Goal: Information Seeking & Learning: Check status

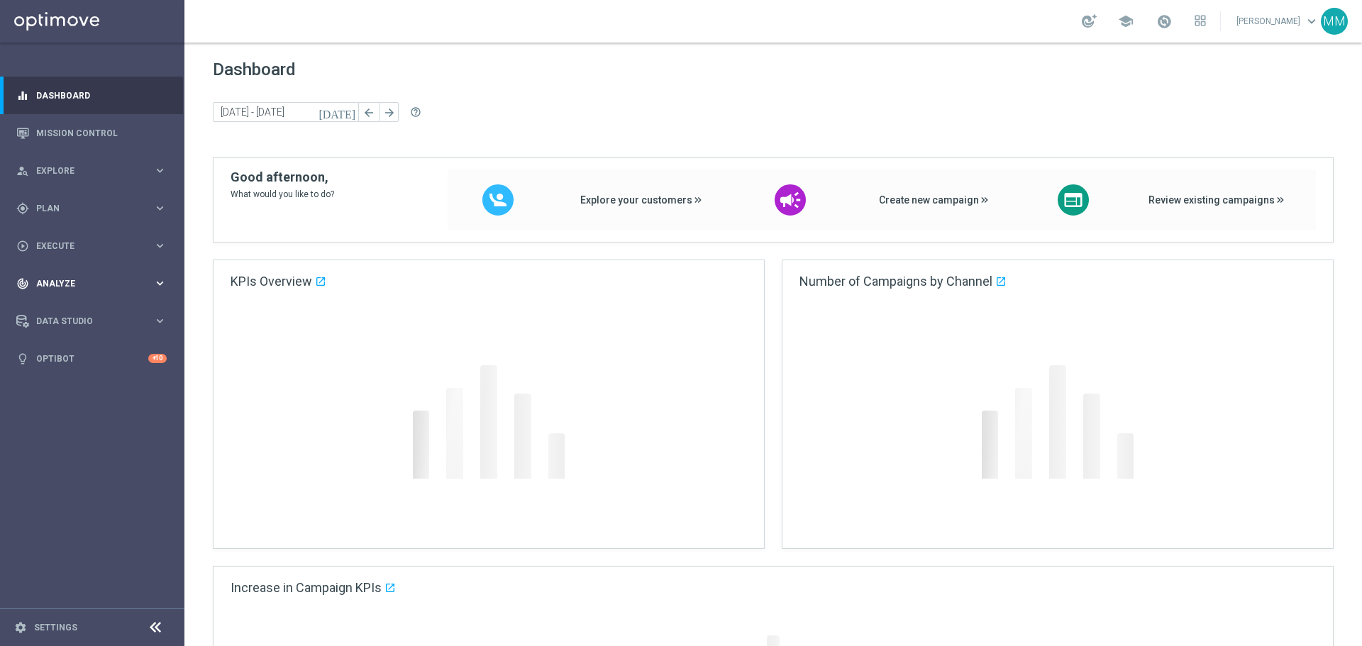
drag, startPoint x: 90, startPoint y: 277, endPoint x: 99, endPoint y: 297, distance: 21.9
click at [89, 277] on div "track_changes Analyze" at bounding box center [84, 283] width 137 height 13
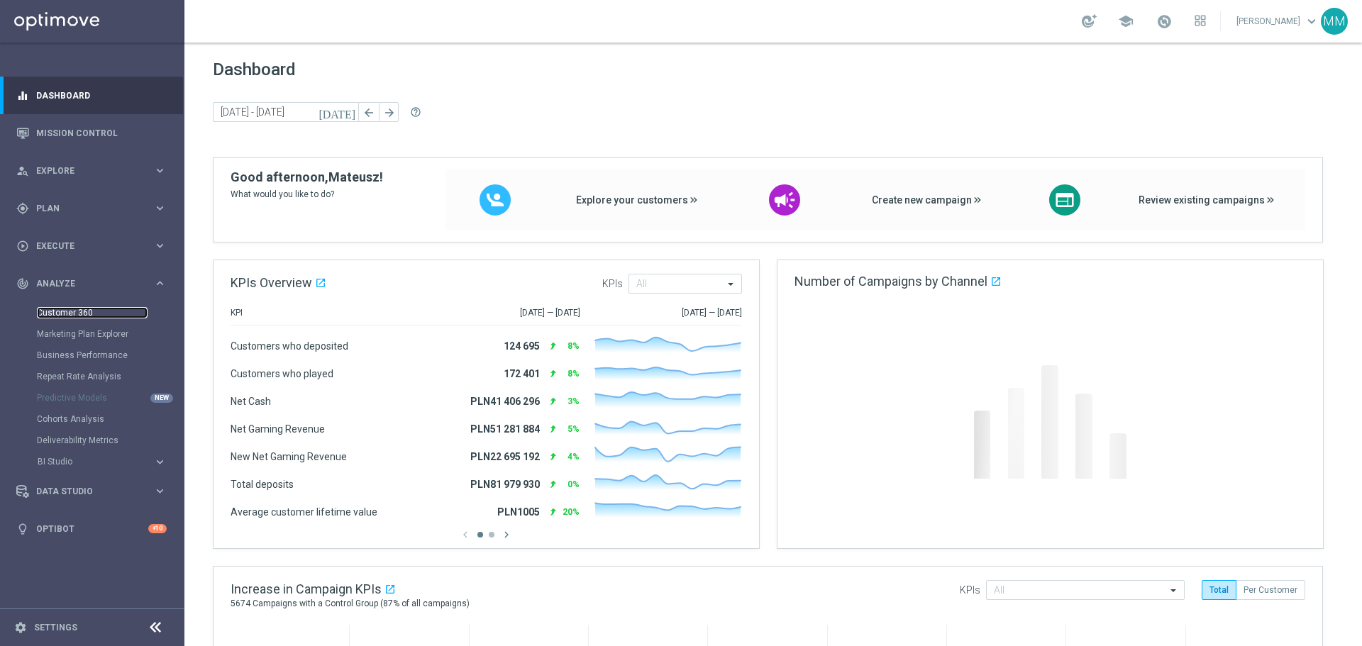
click at [91, 311] on link "Customer 360" at bounding box center [92, 312] width 111 height 11
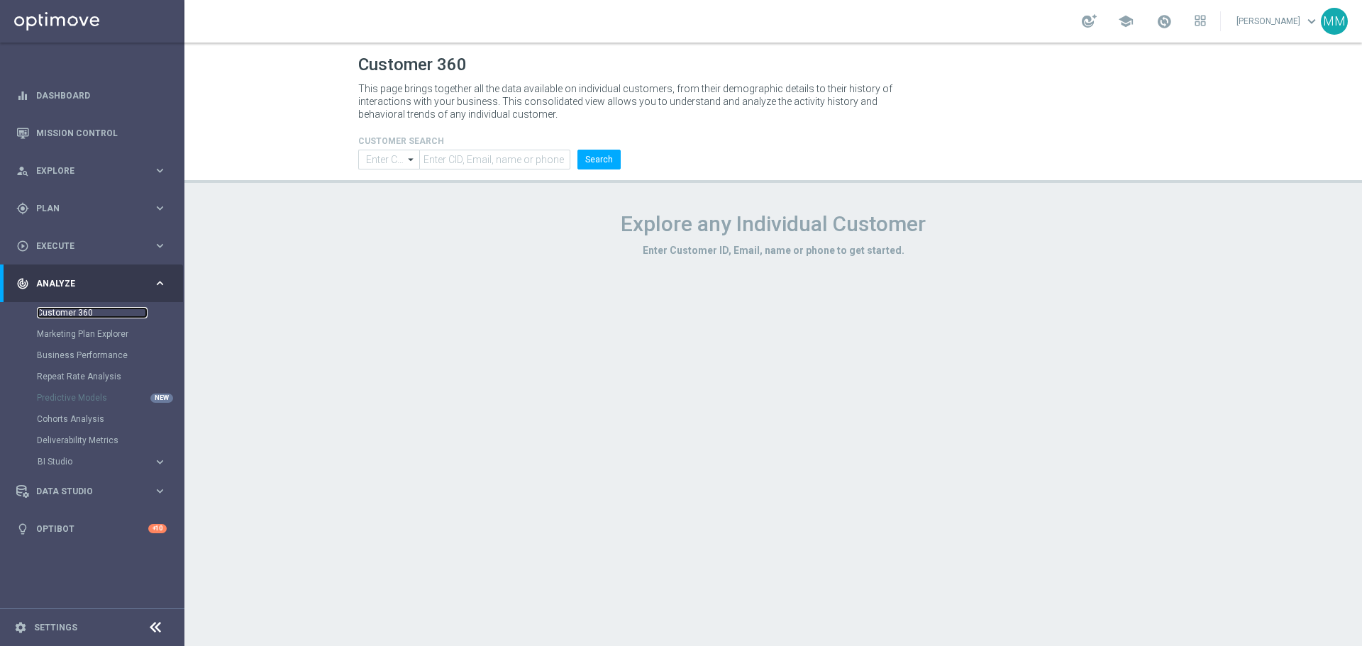
type input "Contains"
click at [501, 161] on input "text" at bounding box center [494, 160] width 151 height 20
paste input "1284936"
click at [625, 156] on div "CUSTOMER SEARCH Contains Contains arrow_drop_down Show Selected 0 of NaN Contai…" at bounding box center [489, 146] width 284 height 45
click at [601, 165] on button "Search" at bounding box center [598, 160] width 43 height 20
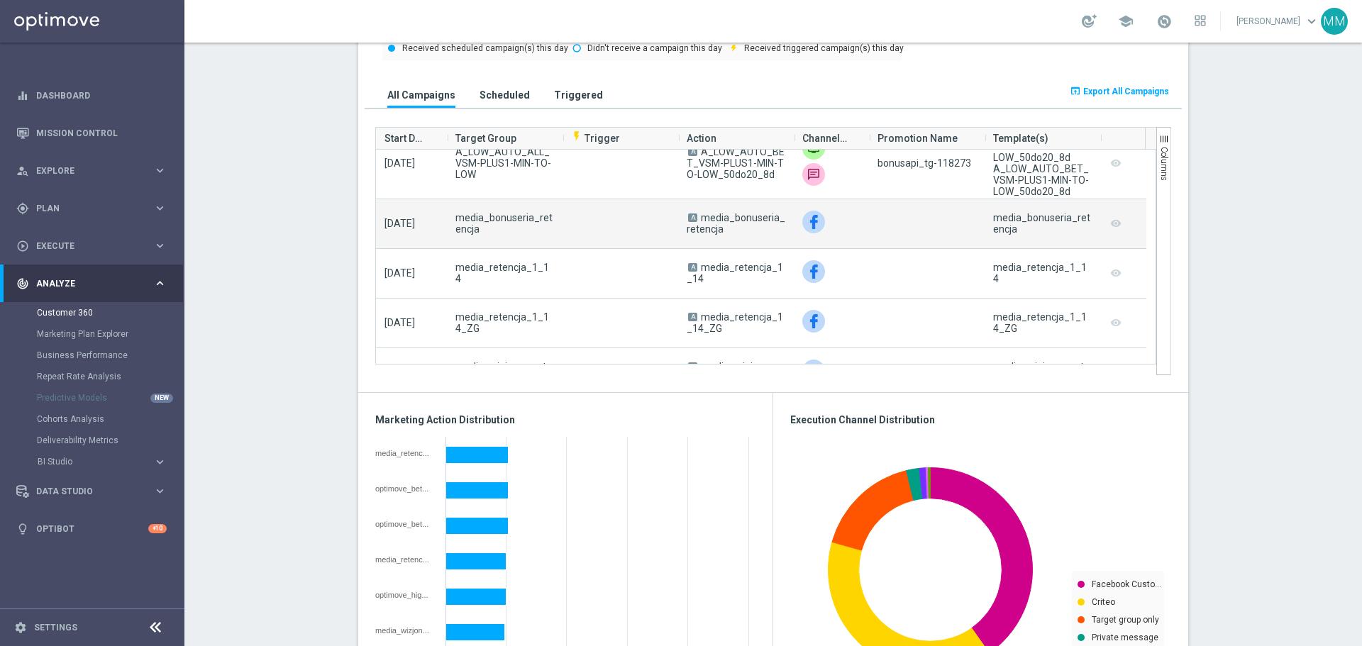
scroll to position [2482, 0]
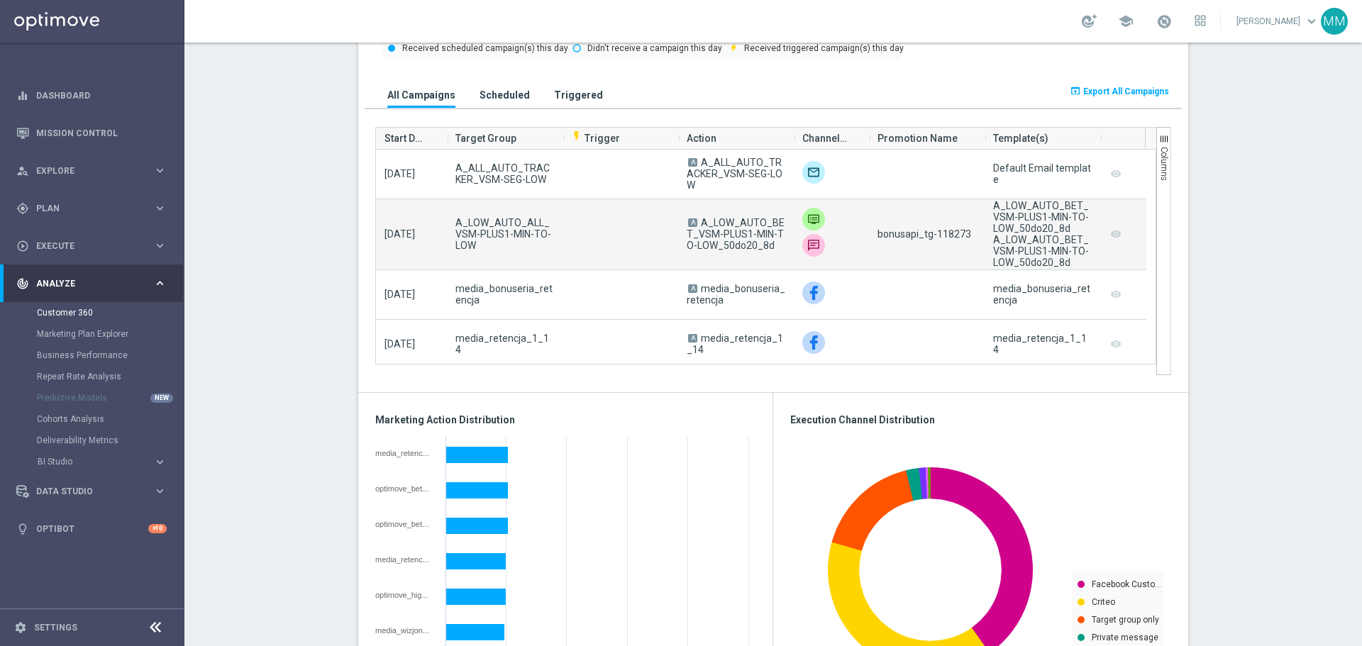
click at [940, 235] on span "bonusapi_tg-118273" at bounding box center [924, 233] width 94 height 11
copy span "118273"
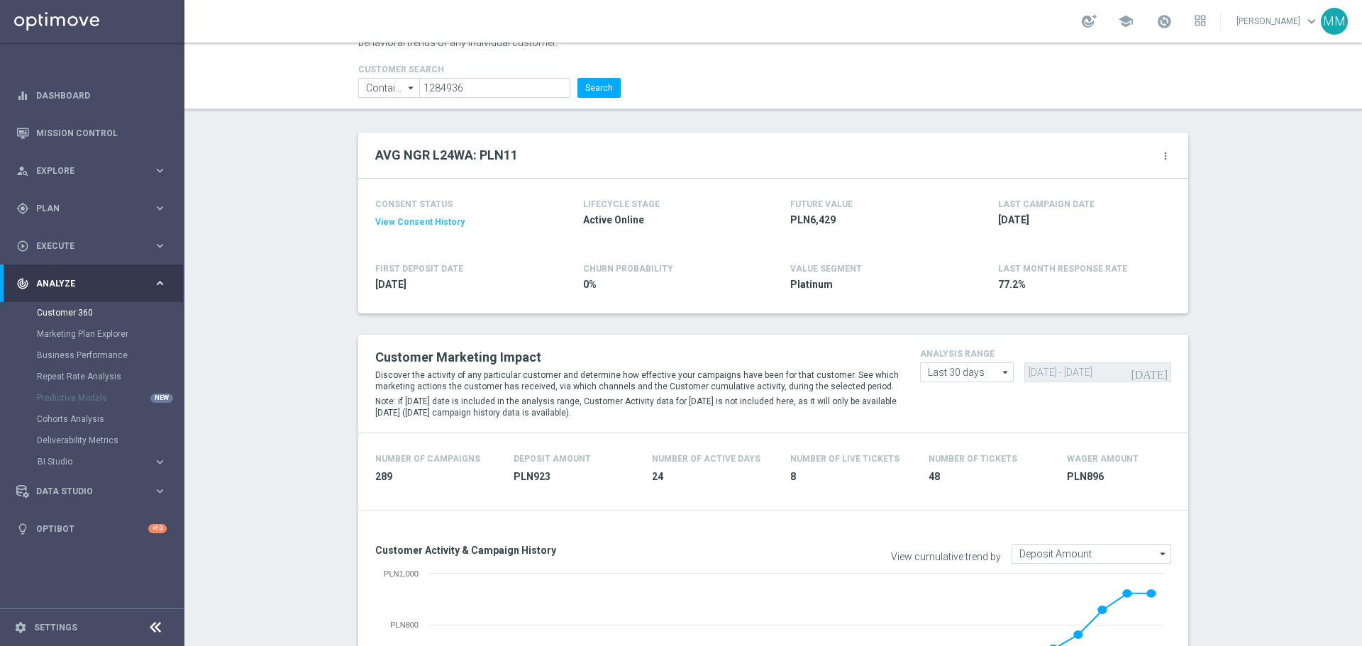
scroll to position [71, 0]
click at [441, 87] on input "1284936" at bounding box center [494, 89] width 151 height 20
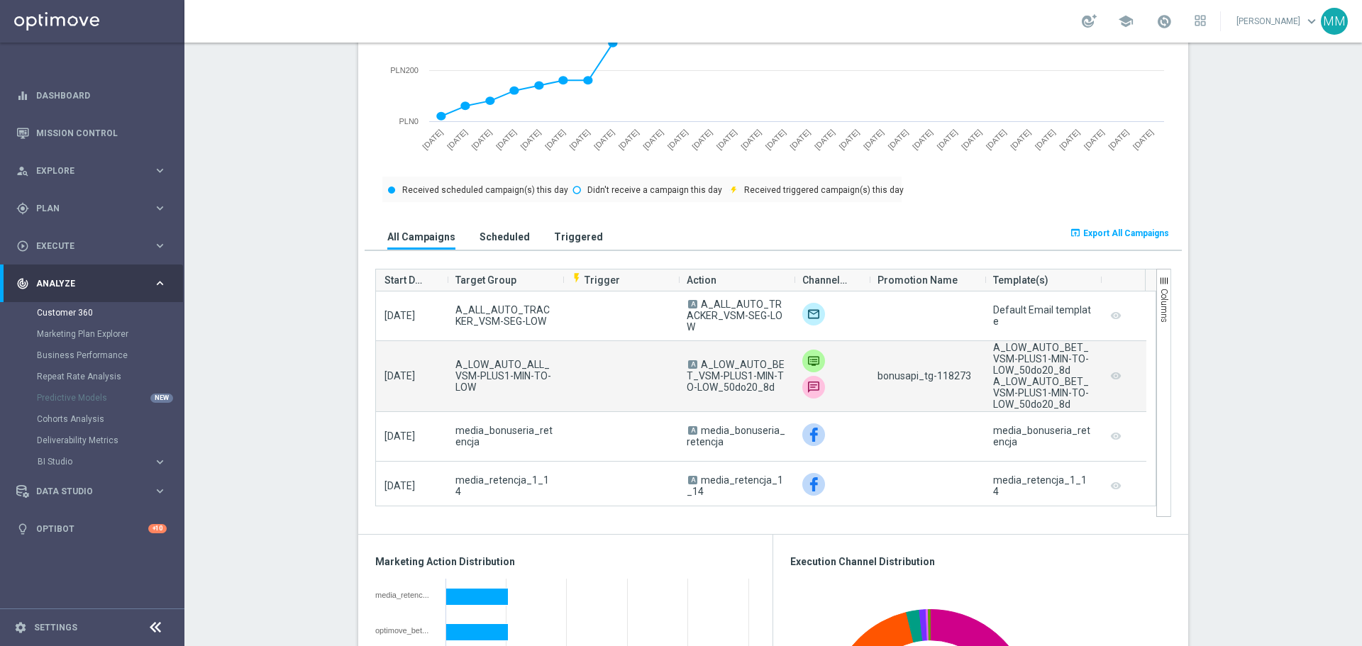
click at [944, 377] on span "bonusapi_tg-118273" at bounding box center [924, 375] width 94 height 11
copy span "118273"
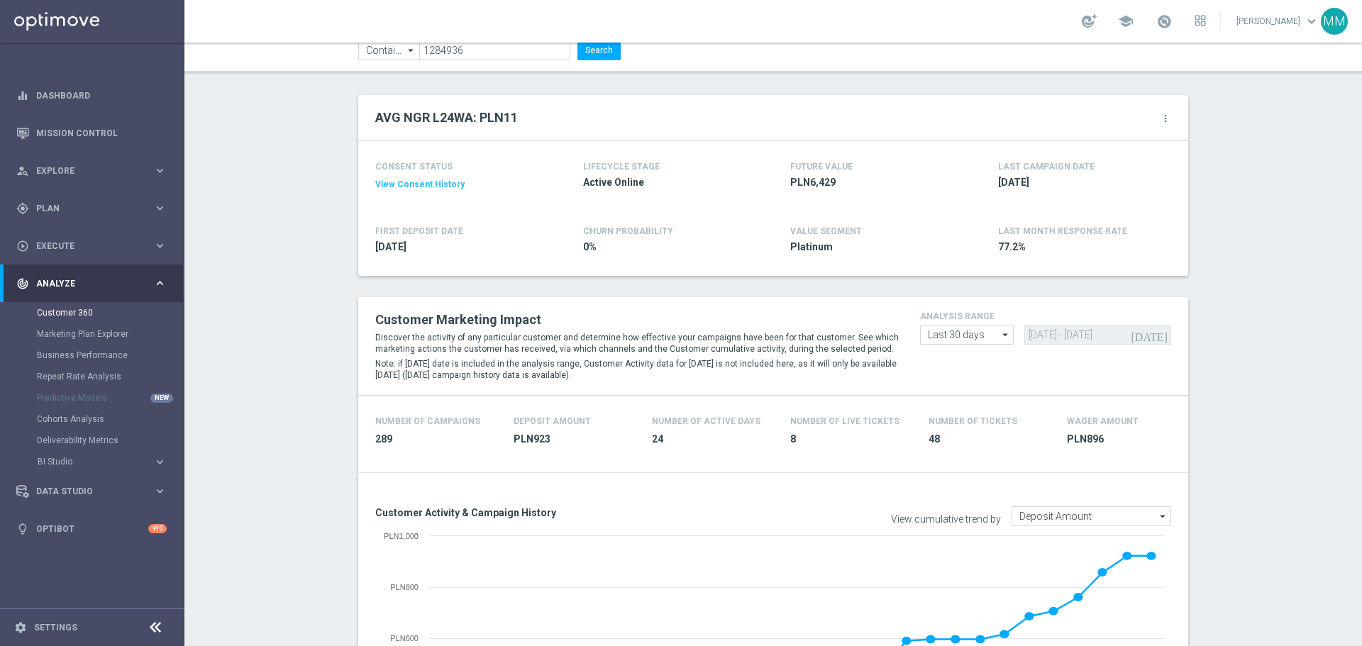
scroll to position [0, 0]
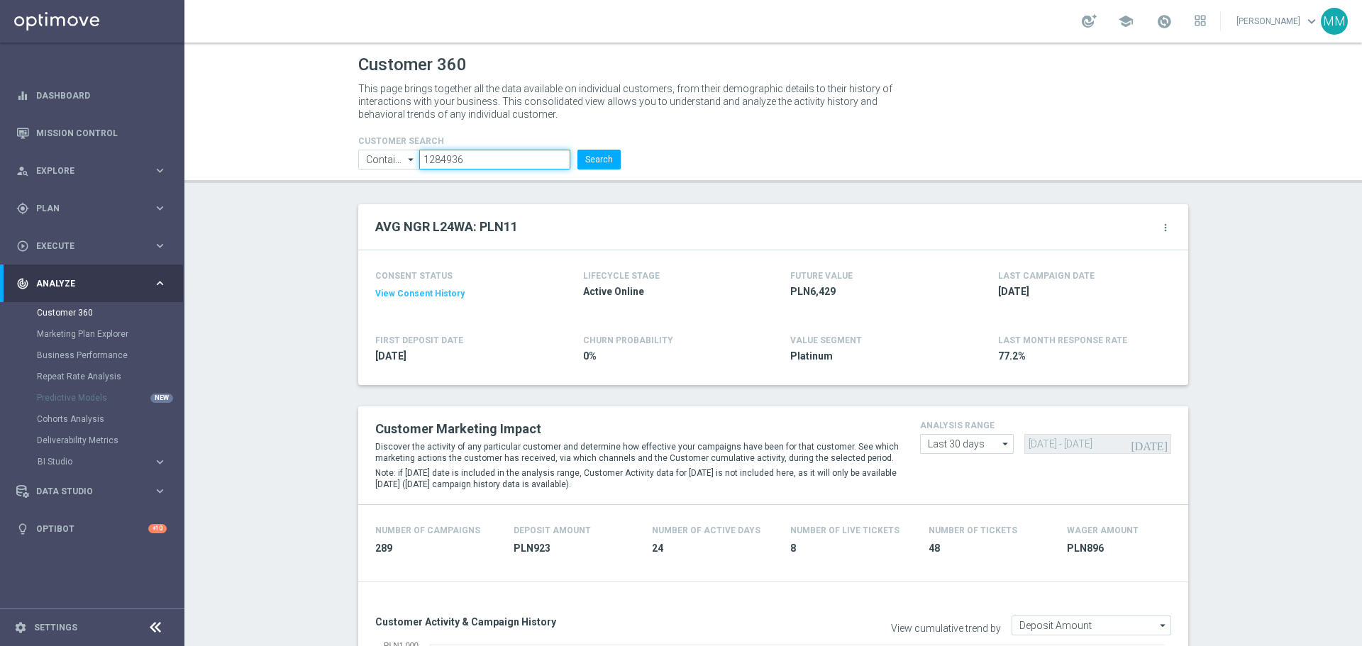
click at [538, 151] on input "1284936" at bounding box center [494, 160] width 151 height 20
paste input "983851"
click at [620, 160] on div "CUSTOMER SEARCH Contains Contains arrow_drop_down Show Selected 0 of NaN Contai…" at bounding box center [489, 146] width 284 height 45
click at [592, 158] on button "Search" at bounding box center [598, 160] width 43 height 20
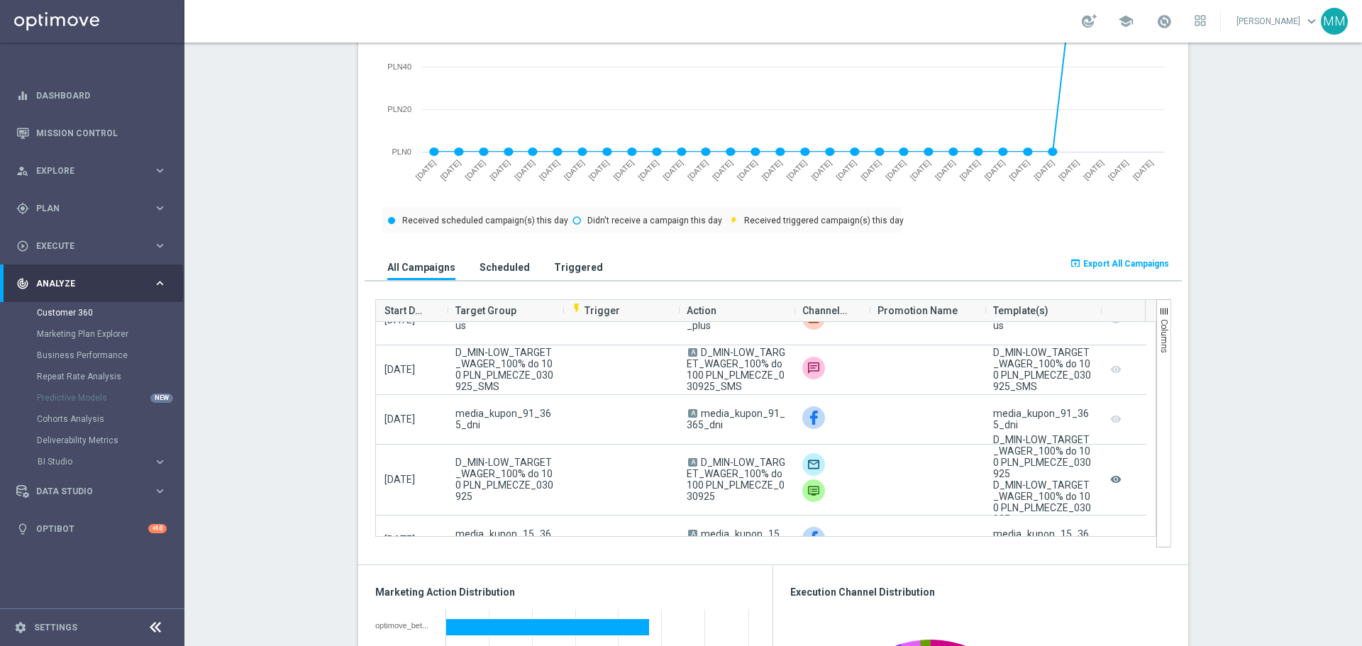
scroll to position [922, 0]
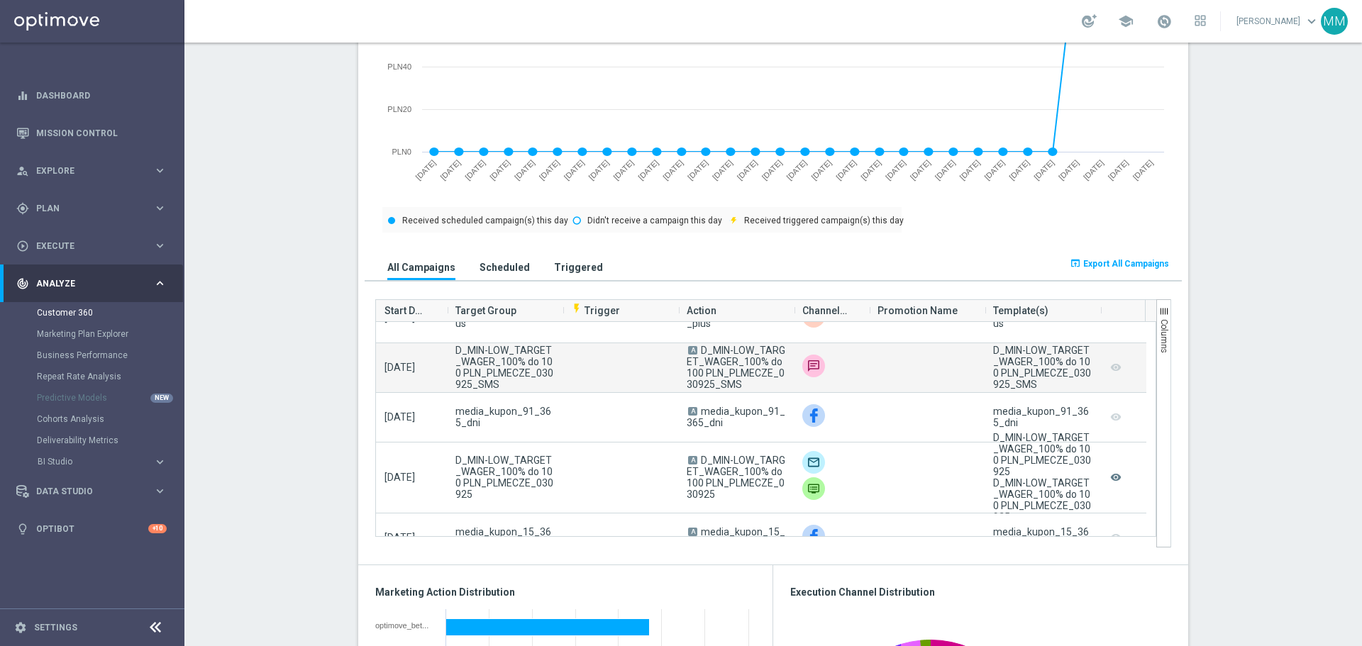
drag, startPoint x: 698, startPoint y: 348, endPoint x: 732, endPoint y: 391, distance: 54.5
click at [711, 390] on span "D_MIN-LOW_TARGET_WAGER_100% do 100 PLN_PLMECZE_030925_SMS" at bounding box center [735, 367] width 99 height 45
copy span "D_MIN-LOW_TARGET_WAGER_100% do 100 PLN_PLMECZE_030925_"
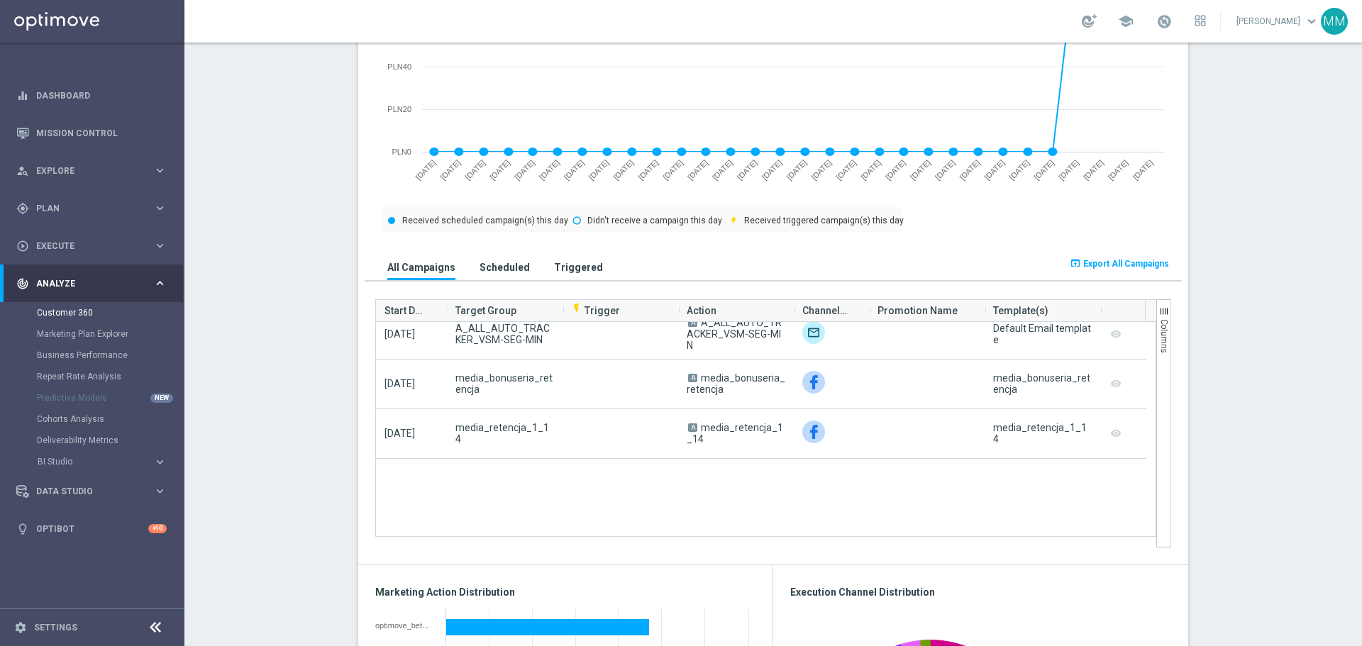
scroll to position [0, 0]
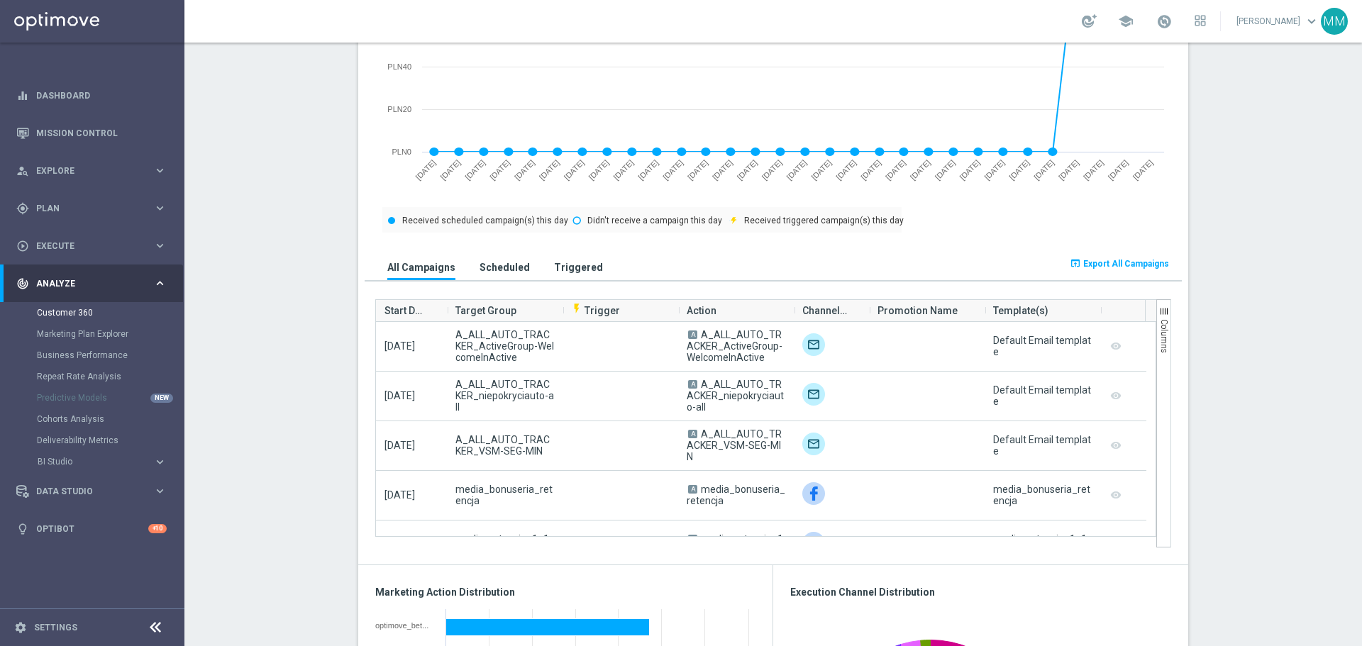
click at [575, 269] on h3 "Triggered" at bounding box center [578, 267] width 49 height 13
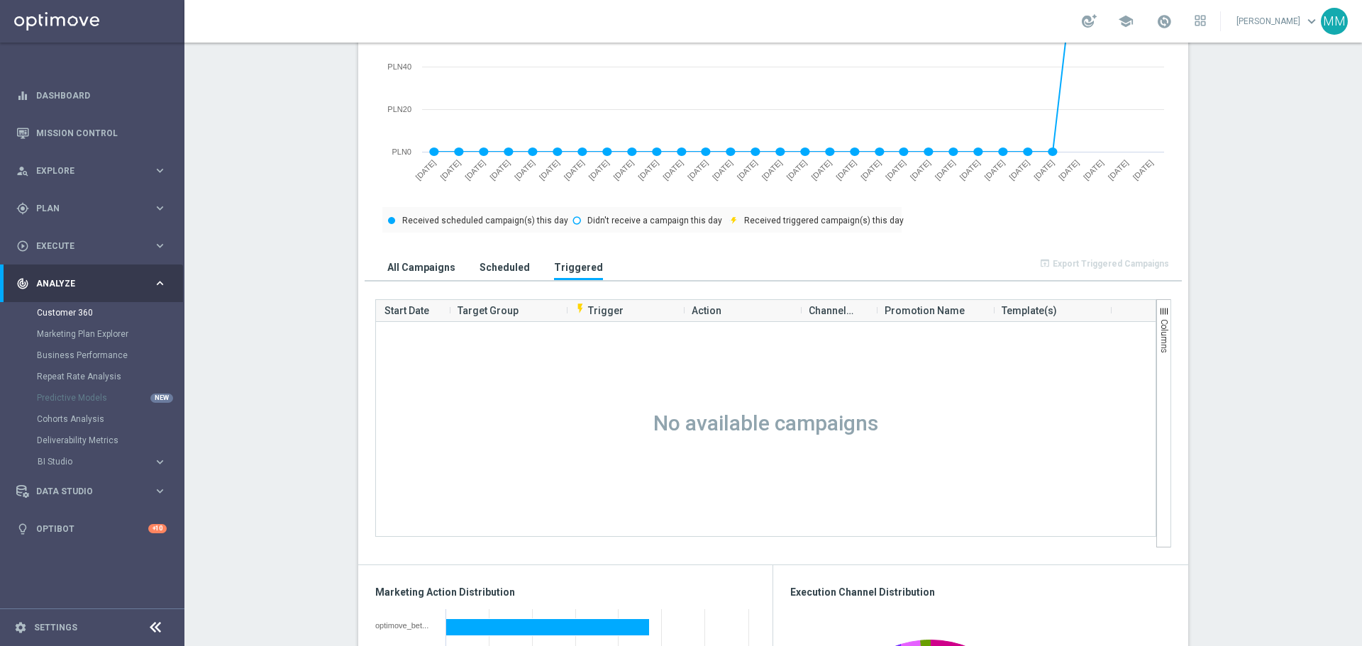
click at [425, 265] on h3 "All Campaigns" at bounding box center [421, 267] width 68 height 13
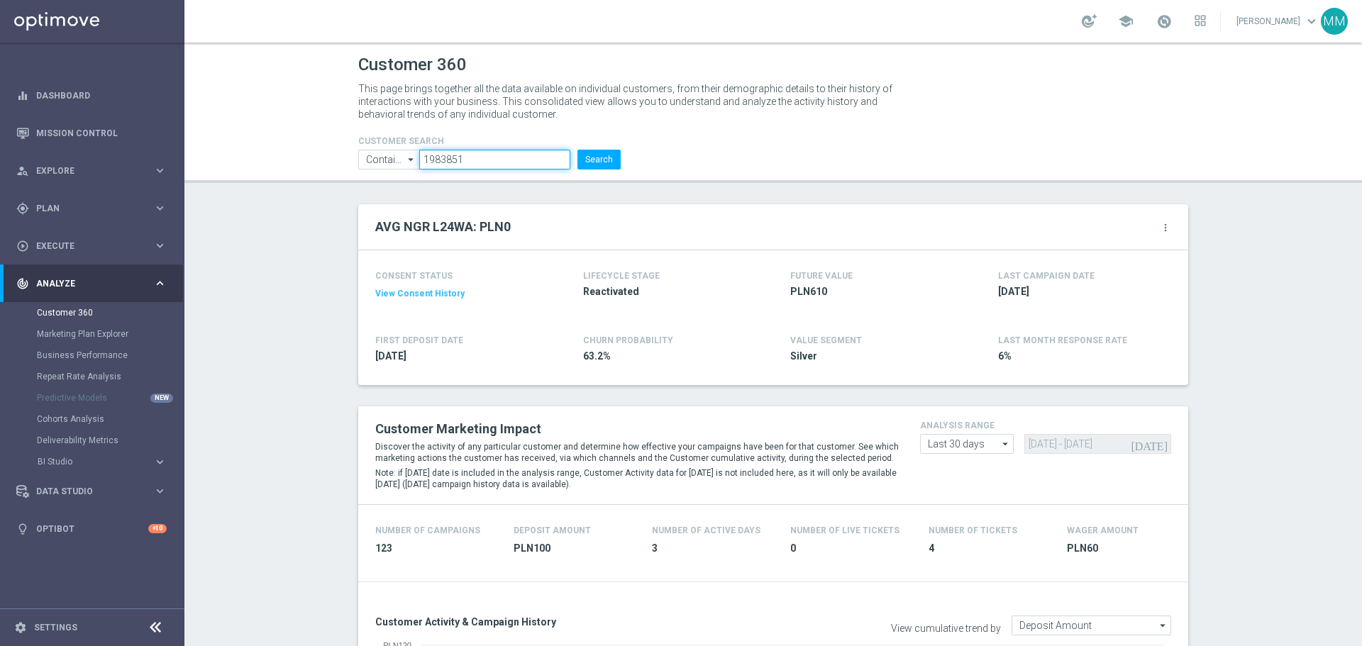
click at [496, 158] on input "1983851" at bounding box center [494, 160] width 151 height 20
paste input "2768807"
type input "2768807"
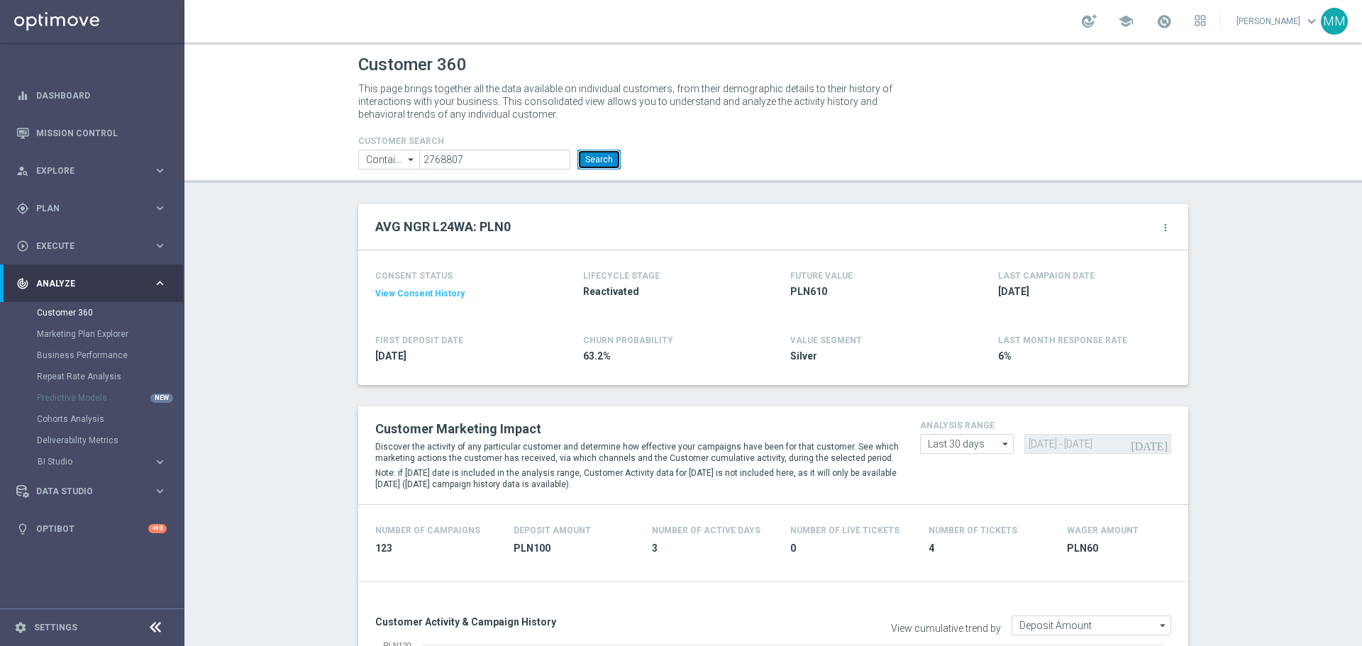
click at [614, 161] on button "Search" at bounding box center [598, 160] width 43 height 20
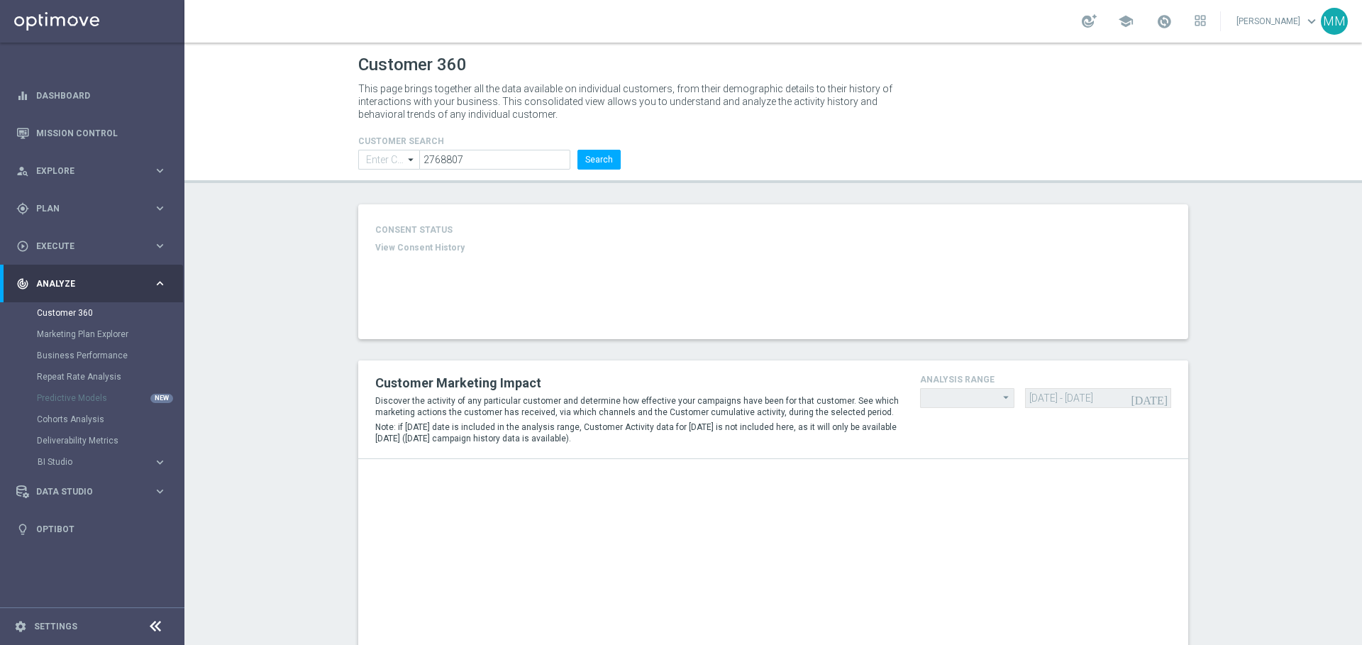
type input "Contains"
type input "Last 30 days"
type input "Deposit Amount"
type input "Last 30 days"
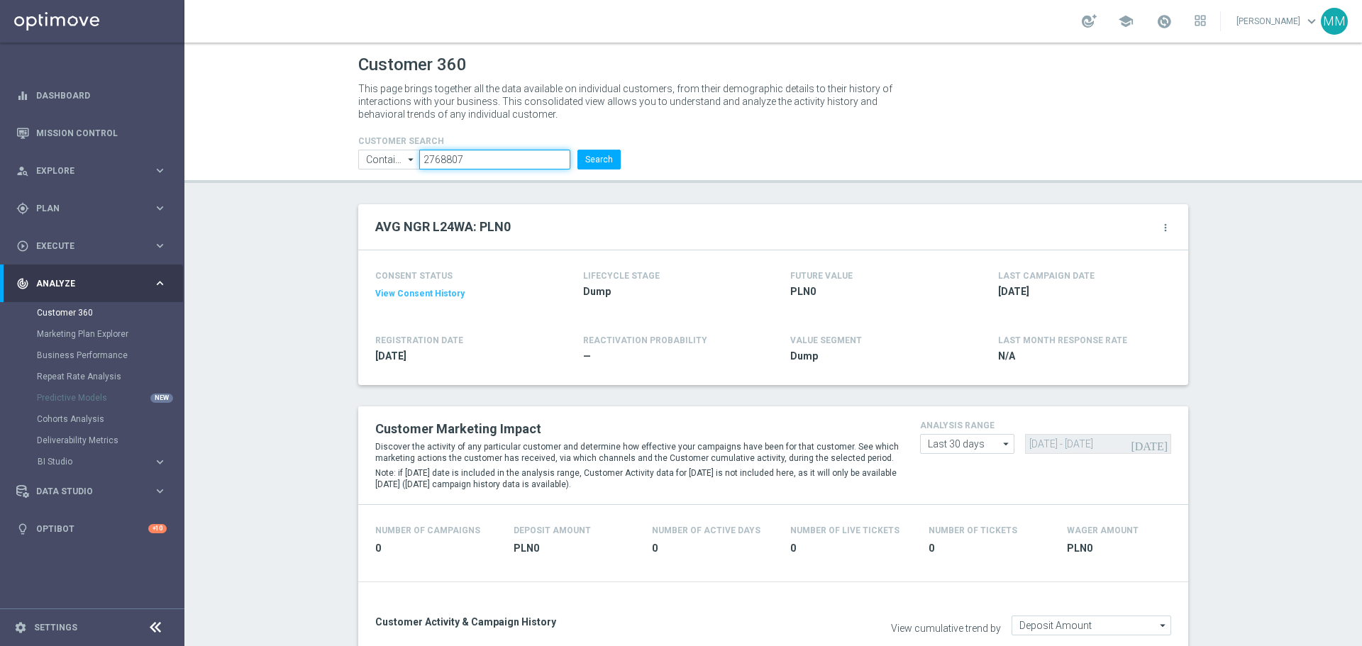
click at [496, 166] on input "2768807" at bounding box center [494, 160] width 151 height 20
paste input "927272"
click at [583, 160] on button "Search" at bounding box center [598, 160] width 43 height 20
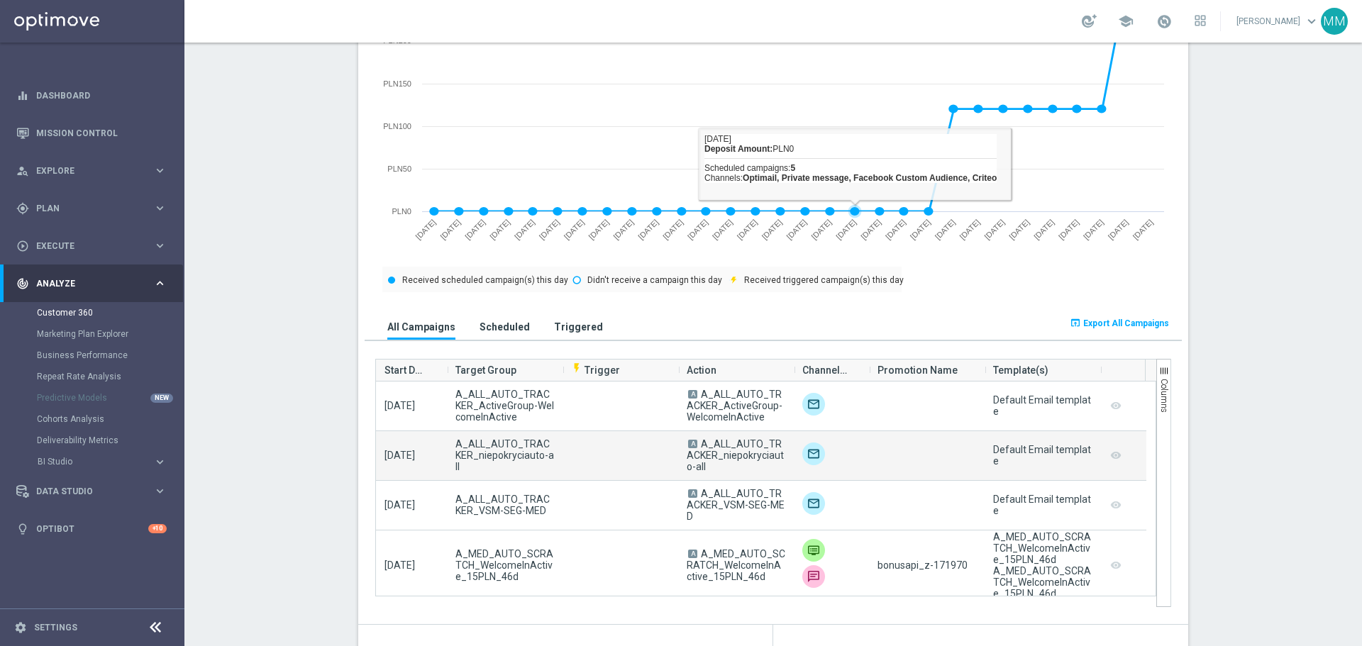
scroll to position [891, 0]
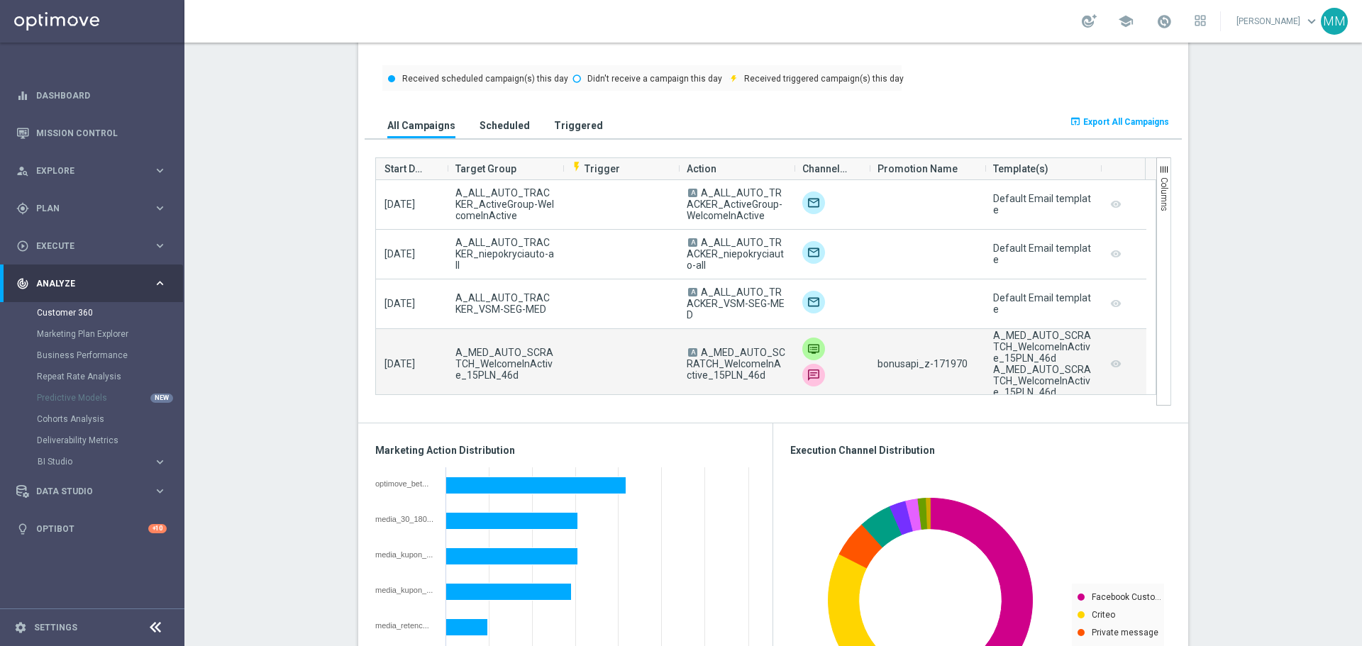
click at [945, 362] on span "bonusapi_z-171970" at bounding box center [922, 363] width 90 height 11
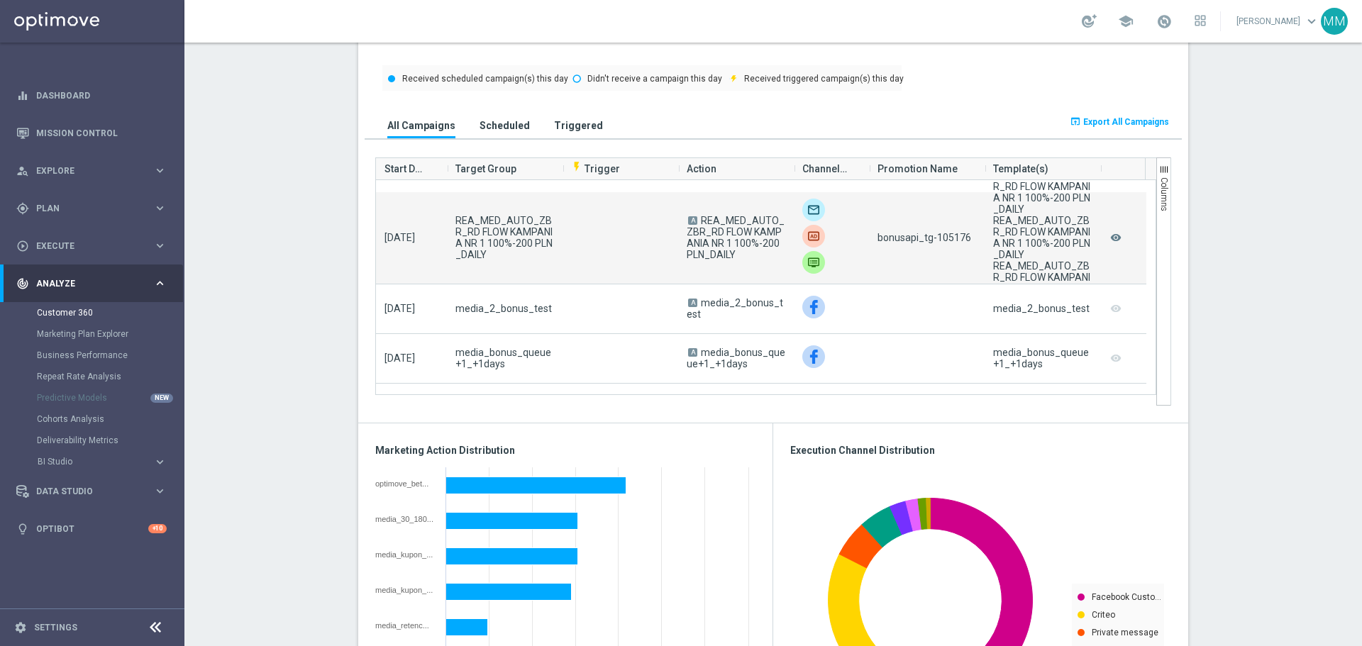
scroll to position [1135, 0]
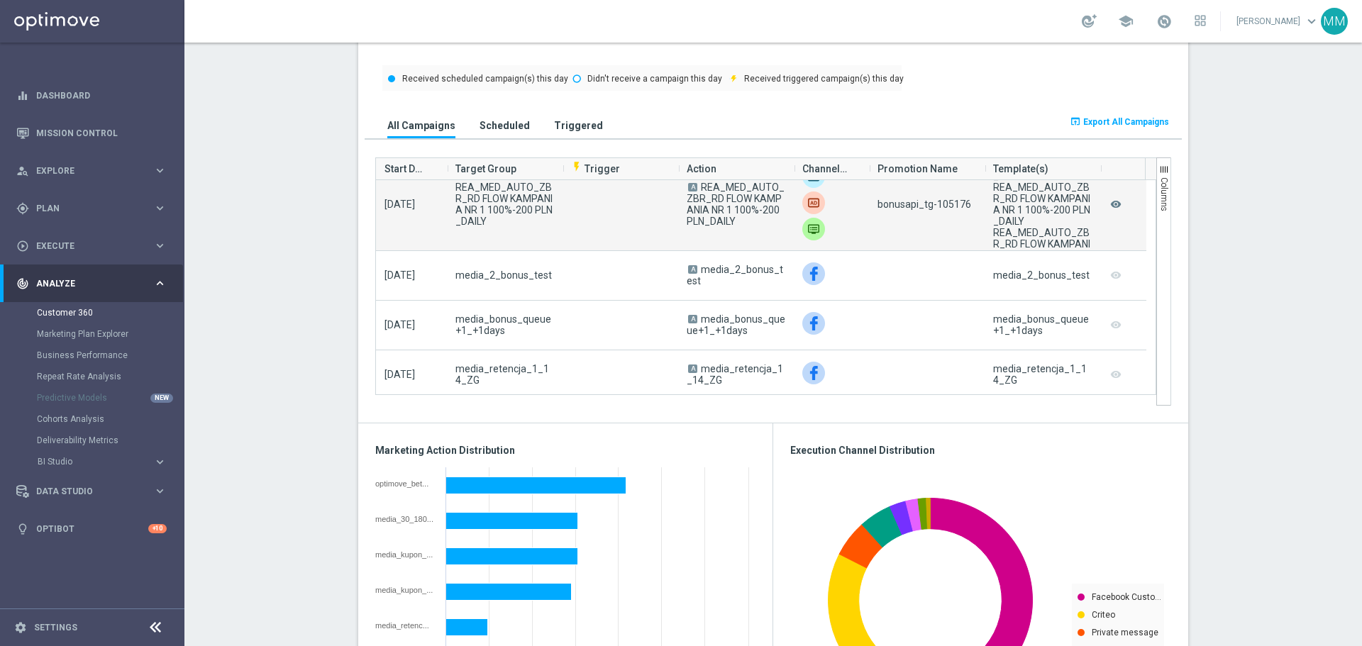
click at [938, 205] on span "bonusapi_tg-105176" at bounding box center [924, 204] width 94 height 11
copy span "105176"
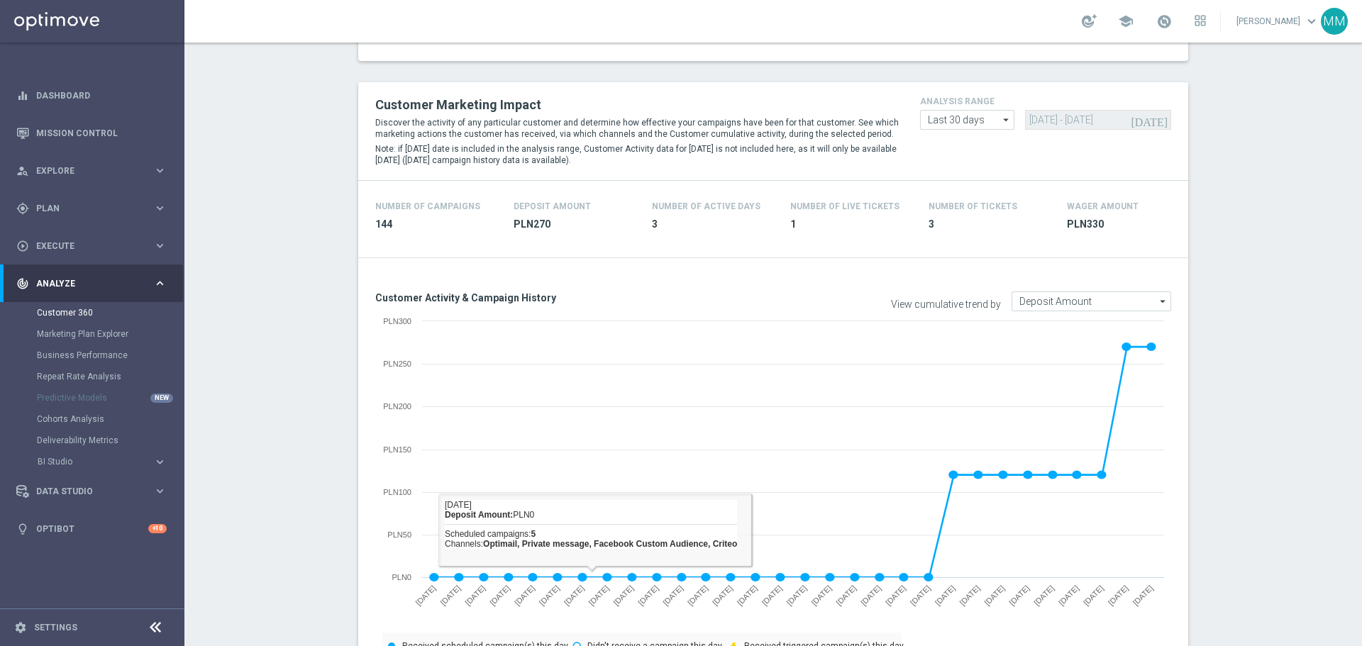
scroll to position [0, 0]
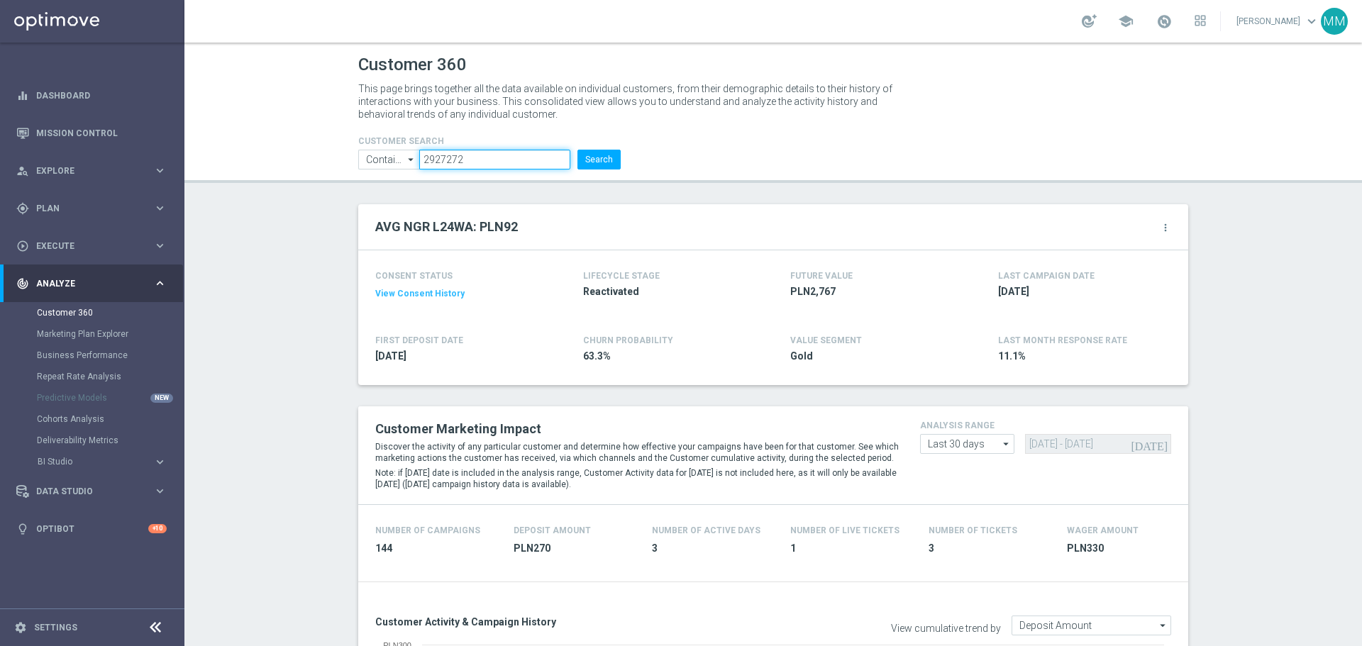
click at [522, 154] on input "2927272" at bounding box center [494, 160] width 151 height 20
paste input "1404440"
type input "1404440"
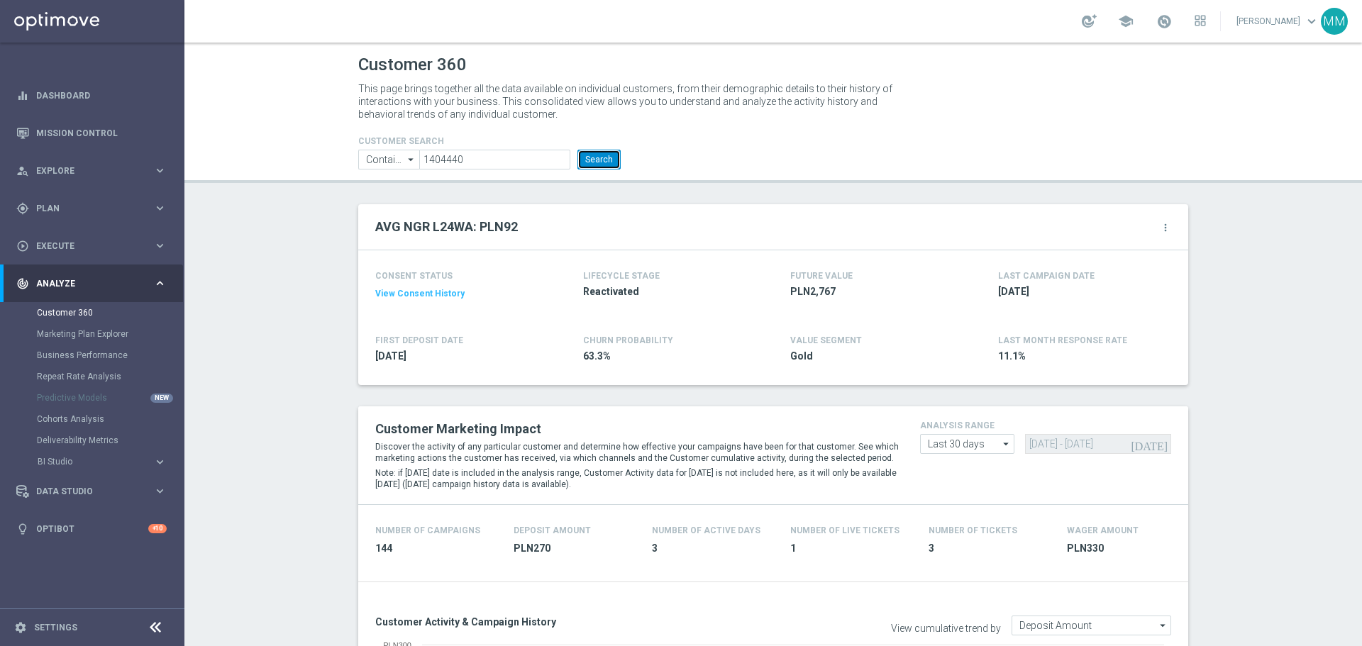
click at [602, 160] on button "Search" at bounding box center [598, 160] width 43 height 20
